Goal: Transaction & Acquisition: Purchase product/service

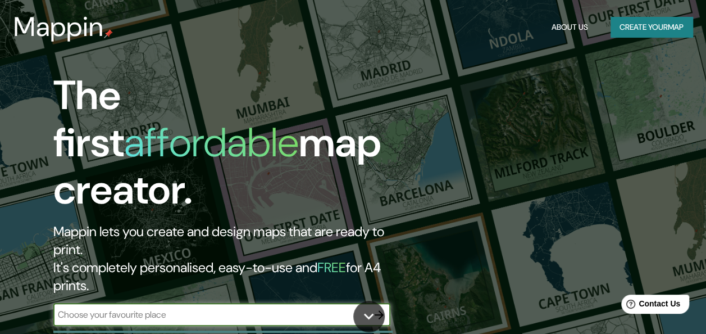
click at [258, 308] on input "text" at bounding box center [210, 314] width 314 height 13
type input "[GEOGRAPHIC_DATA] [GEOGRAPHIC_DATA]"
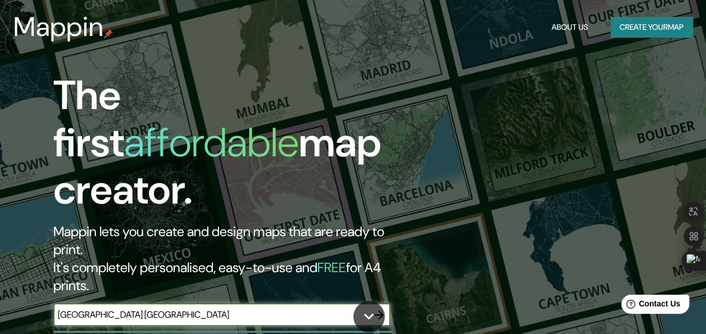
click at [377, 308] on icon "button" at bounding box center [378, 314] width 13 height 13
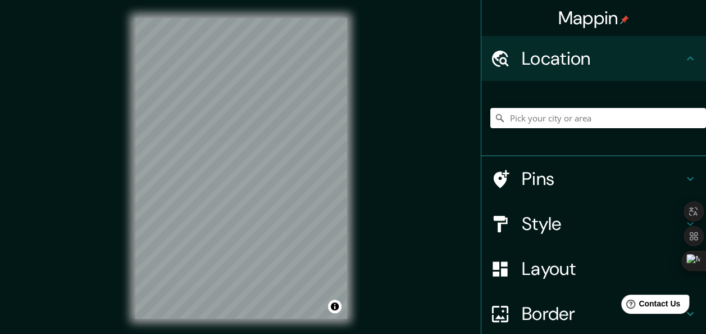
click at [367, 237] on div "Mappin Location Pins Style Layout Border Choose a border. Hint : you can make l…" at bounding box center [353, 177] width 706 height 354
click at [593, 113] on input "Pick your city or area" at bounding box center [598, 118] width 216 height 20
type input "a"
click at [691, 52] on div "Location" at bounding box center [593, 58] width 225 height 45
click at [683, 65] on icon at bounding box center [689, 58] width 13 height 13
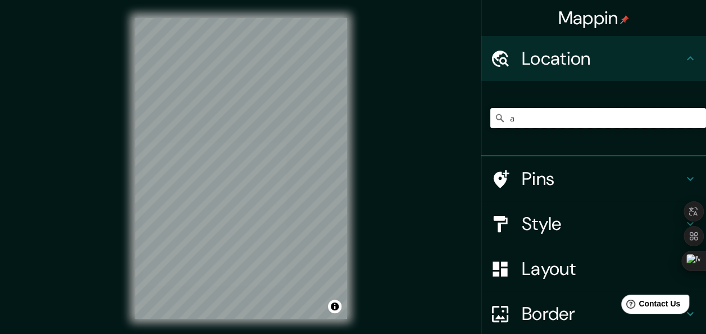
click at [522, 114] on input "a" at bounding box center [598, 118] width 216 height 20
type input "S"
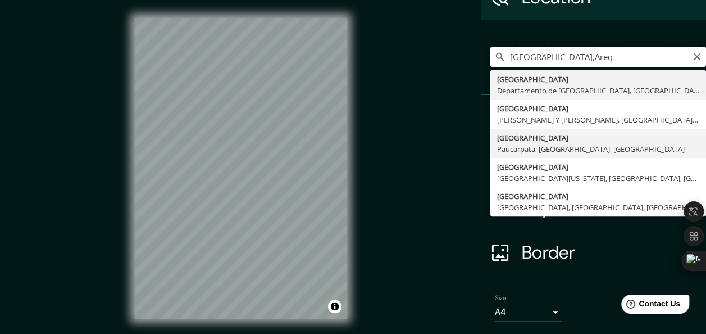
scroll to position [56, 0]
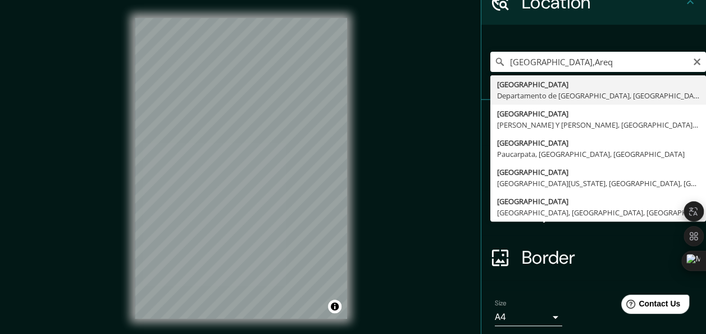
type input "[GEOGRAPHIC_DATA], [GEOGRAPHIC_DATA], [GEOGRAPHIC_DATA]"
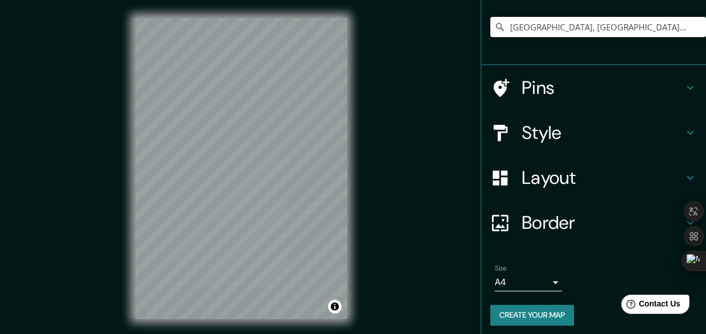
scroll to position [95, 0]
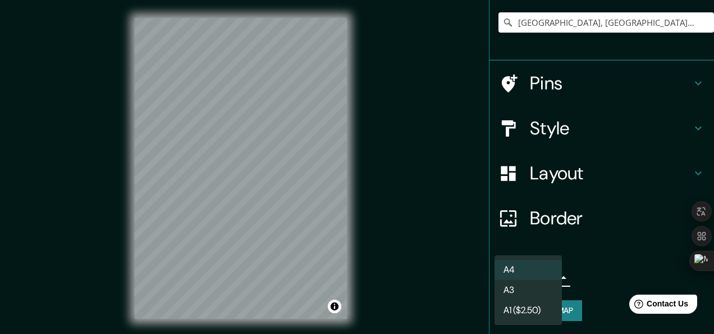
click at [523, 275] on body "Mappin Location [GEOGRAPHIC_DATA], [GEOGRAPHIC_DATA], [GEOGRAPHIC_DATA] Pins St…" at bounding box center [357, 167] width 714 height 334
click at [520, 295] on li "A3" at bounding box center [528, 290] width 67 height 20
type input "a4"
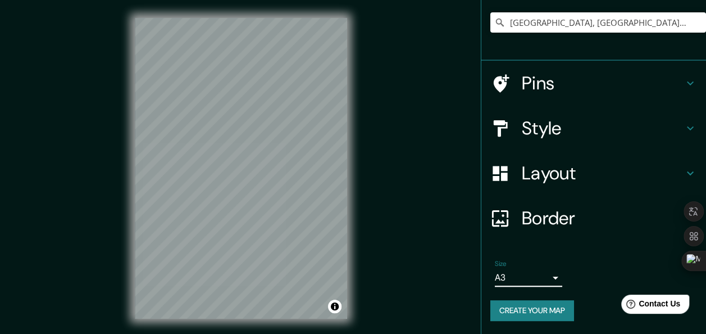
click at [567, 216] on h4 "Border" at bounding box center [603, 218] width 162 height 22
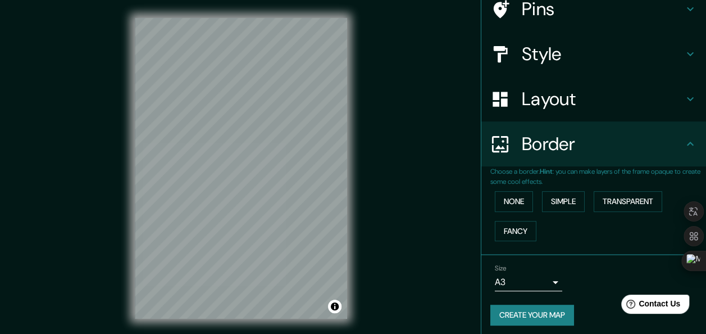
scroll to position [77, 0]
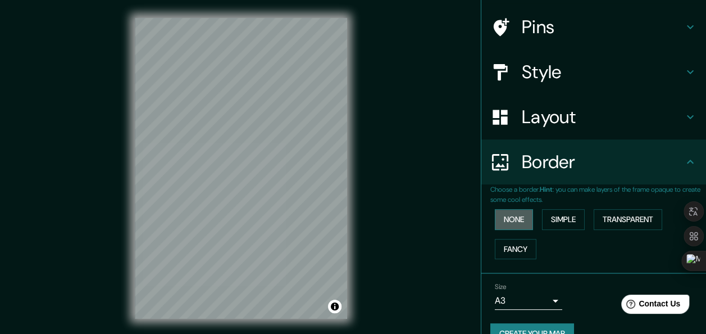
click at [513, 222] on button "None" at bounding box center [514, 219] width 38 height 21
click at [548, 216] on button "Simple" at bounding box center [563, 219] width 43 height 21
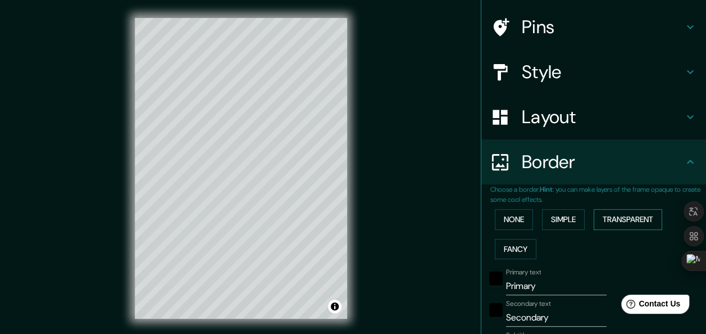
click at [612, 212] on button "Transparent" at bounding box center [628, 219] width 69 height 21
click at [510, 241] on button "Fancy" at bounding box center [516, 249] width 42 height 21
click at [498, 225] on button "None" at bounding box center [514, 219] width 38 height 21
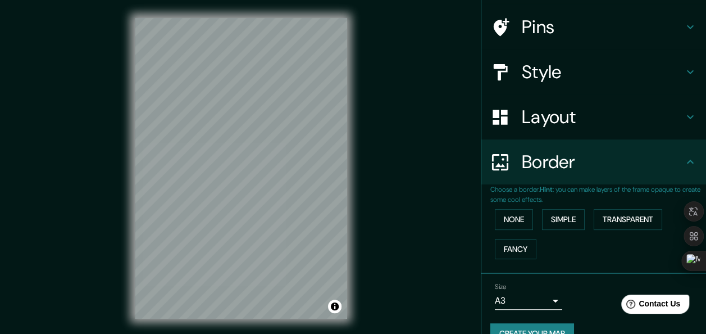
click at [547, 117] on h4 "Layout" at bounding box center [603, 117] width 162 height 22
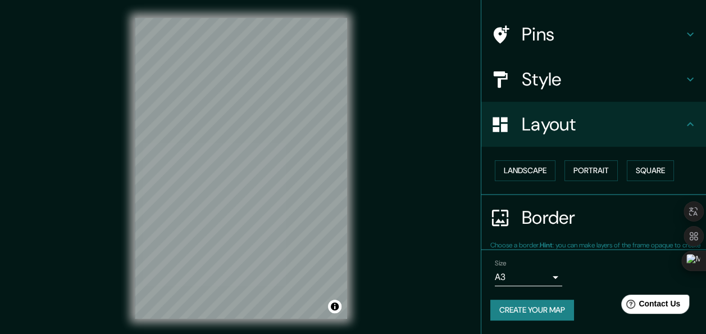
scroll to position [70, 0]
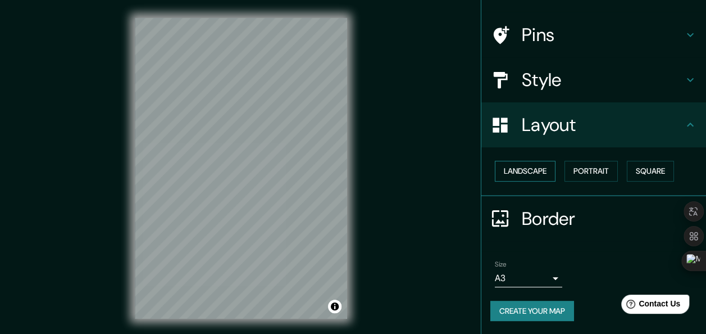
click at [528, 176] on button "Landscape" at bounding box center [525, 171] width 61 height 21
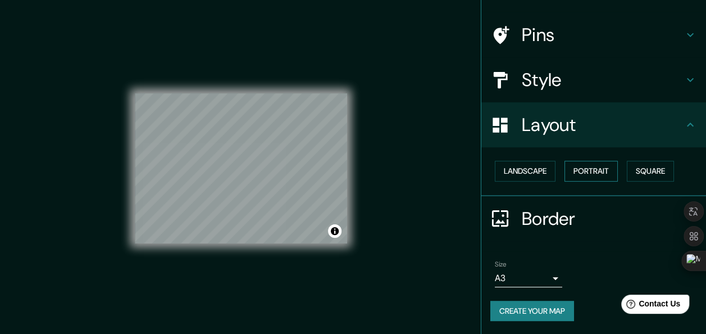
click at [582, 166] on button "Portrait" at bounding box center [590, 171] width 53 height 21
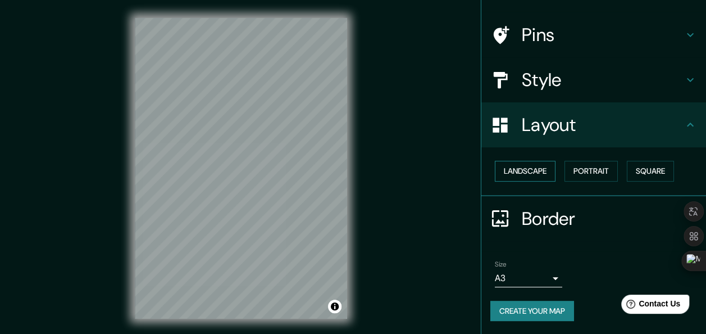
click at [518, 171] on button "Landscape" at bounding box center [525, 171] width 61 height 21
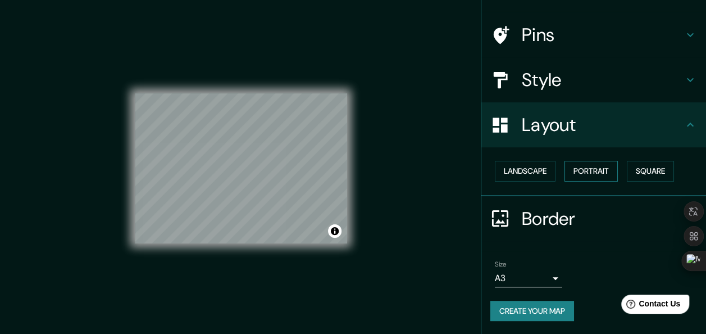
click at [578, 169] on button "Portrait" at bounding box center [590, 171] width 53 height 21
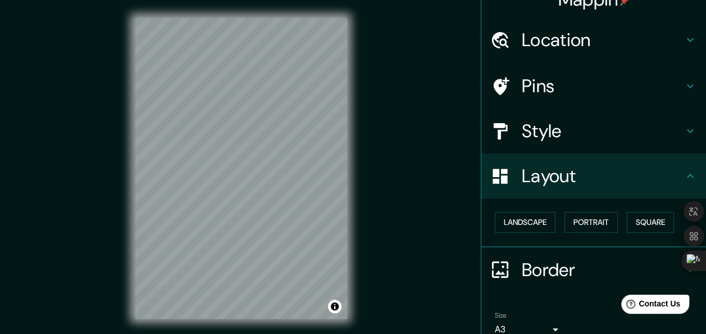
scroll to position [13, 0]
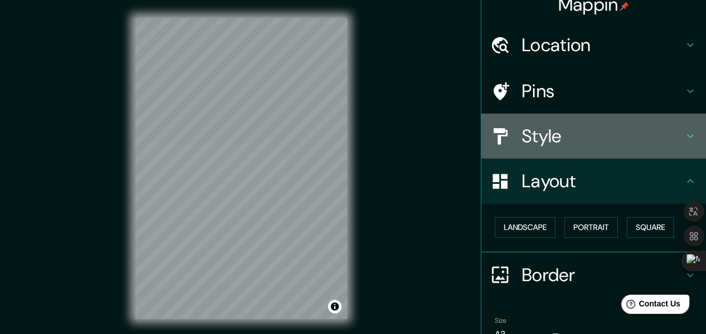
click at [573, 142] on h4 "Style" at bounding box center [603, 136] width 162 height 22
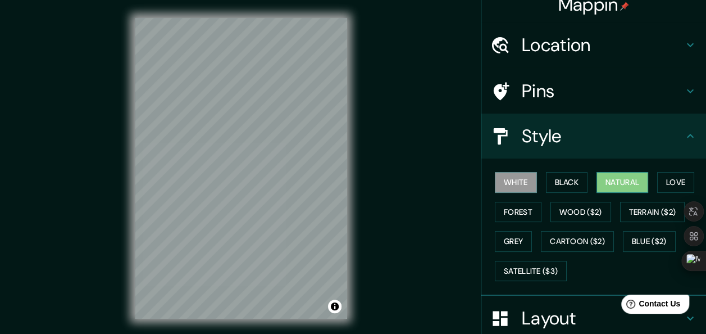
click at [610, 177] on button "Natural" at bounding box center [622, 182] width 52 height 21
click at [496, 212] on button "Forest" at bounding box center [518, 212] width 47 height 21
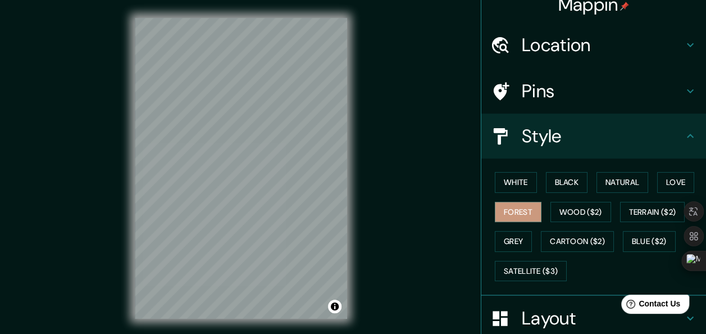
click at [654, 192] on div "White Black Natural Love Forest Wood ($2) Terrain ($2) Grey Cartoon ($2) Blue (…" at bounding box center [598, 226] width 216 height 118
click at [657, 190] on button "Love" at bounding box center [675, 182] width 37 height 21
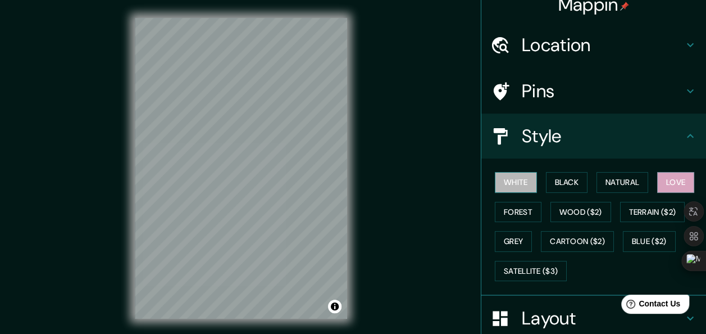
click at [499, 190] on button "White" at bounding box center [516, 182] width 42 height 21
click at [562, 186] on button "Black" at bounding box center [567, 182] width 42 height 21
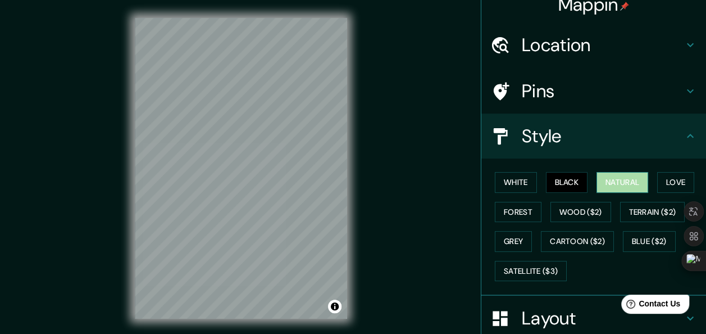
click at [610, 177] on button "Natural" at bounding box center [622, 182] width 52 height 21
